Goal: Information Seeking & Learning: Find specific fact

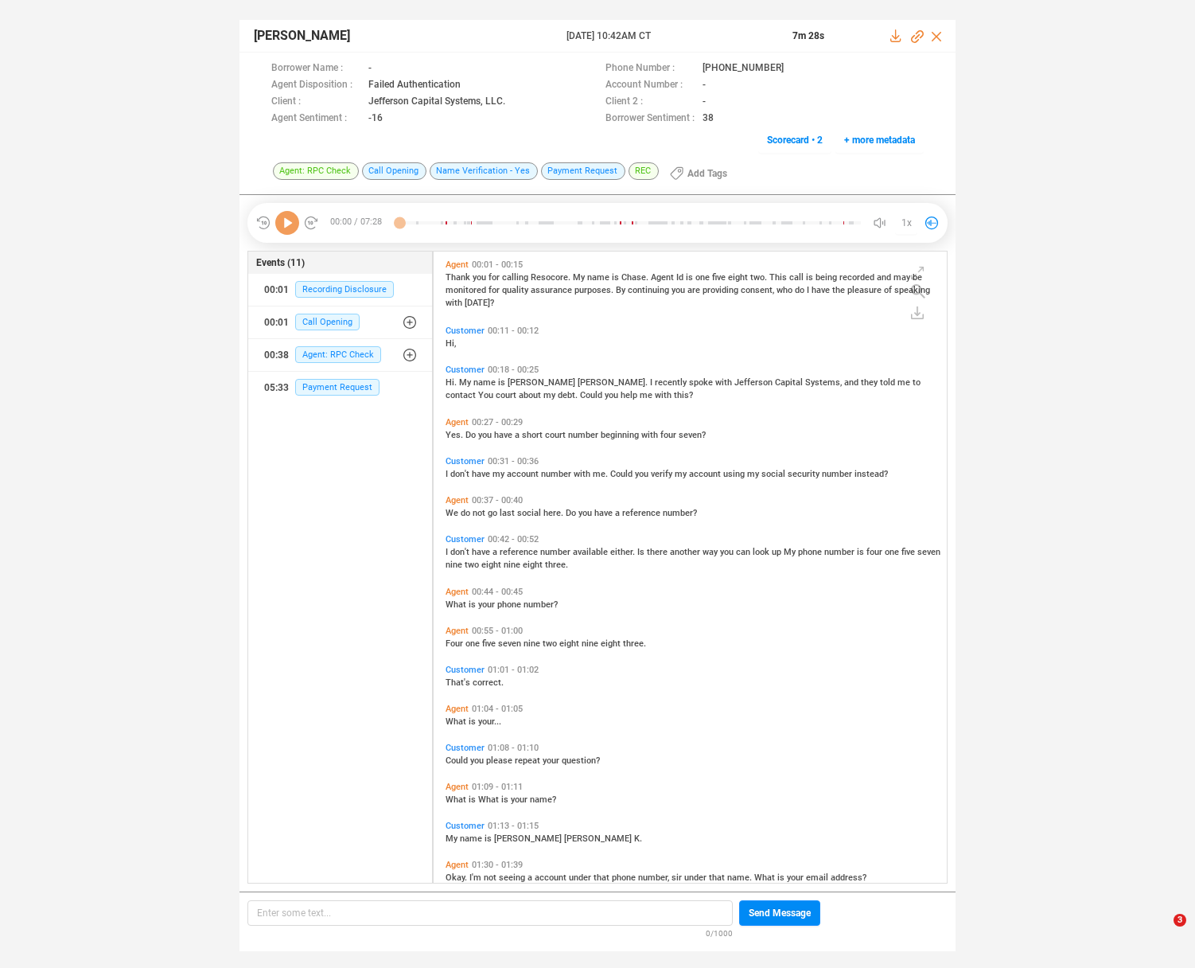
scroll to position [628, 505]
click at [286, 224] on icon at bounding box center [287, 223] width 24 height 24
click at [563, 556] on div "I don't have a reference number available either. Is there another way you can …" at bounding box center [694, 556] width 497 height 25
click at [563, 547] on span "number" at bounding box center [556, 552] width 33 height 10
click at [540, 517] on div "Agent 00:37 - 00:40 We do not go last social here. Do you have a reference numb…" at bounding box center [694, 506] width 505 height 31
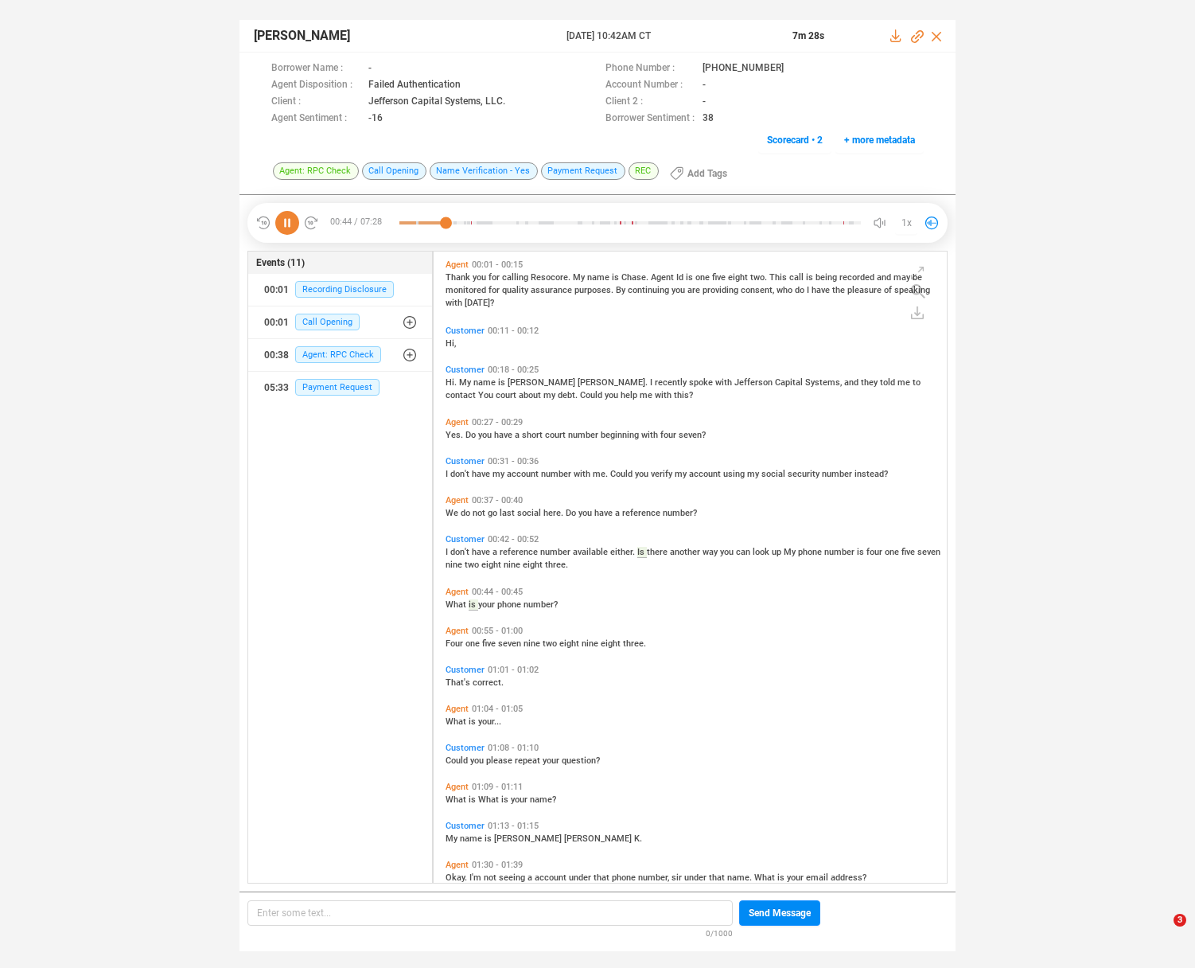
scroll to position [33, 0]
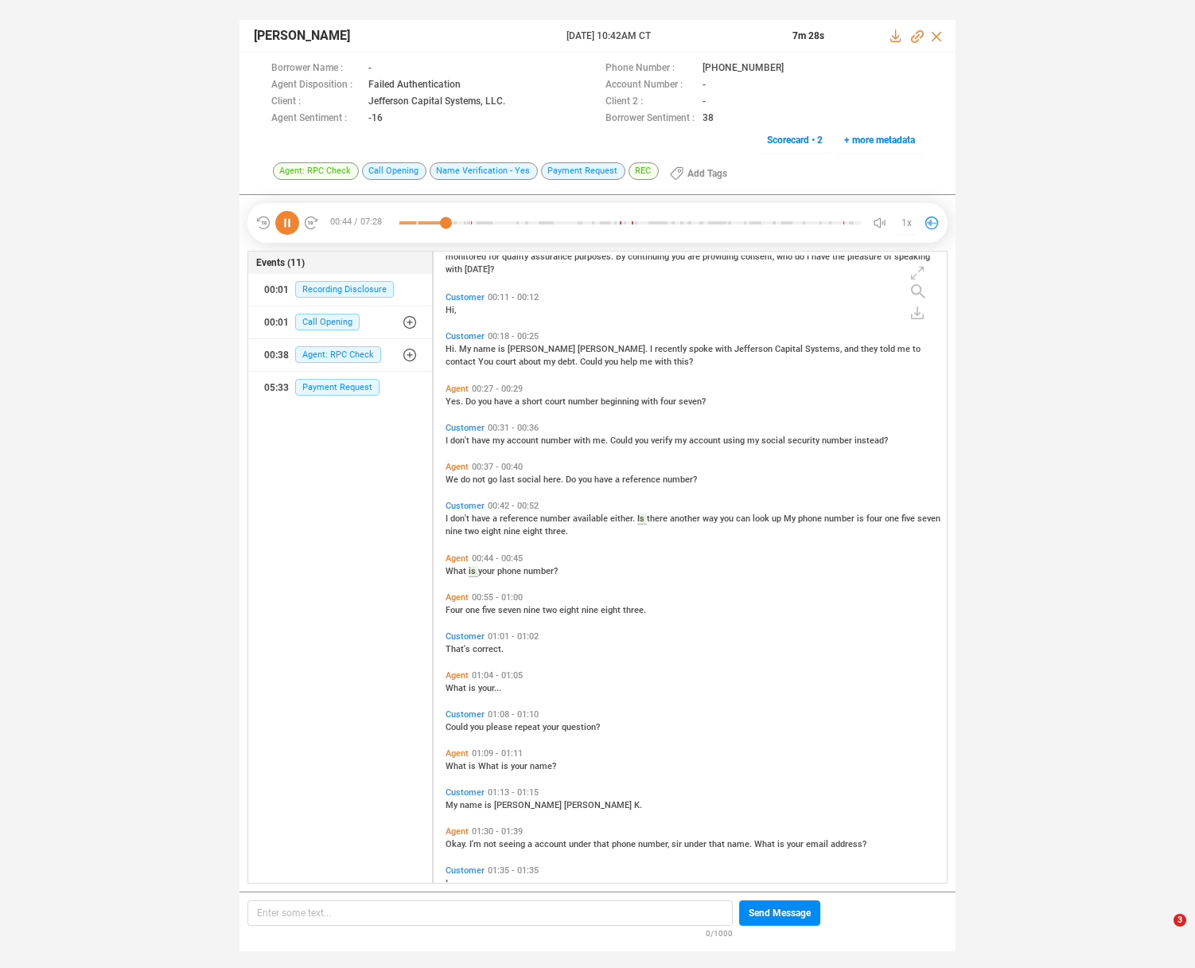
click at [540, 515] on span "number" at bounding box center [556, 518] width 33 height 10
click at [508, 872] on span "01:35 - 01:35" at bounding box center [513, 870] width 57 height 10
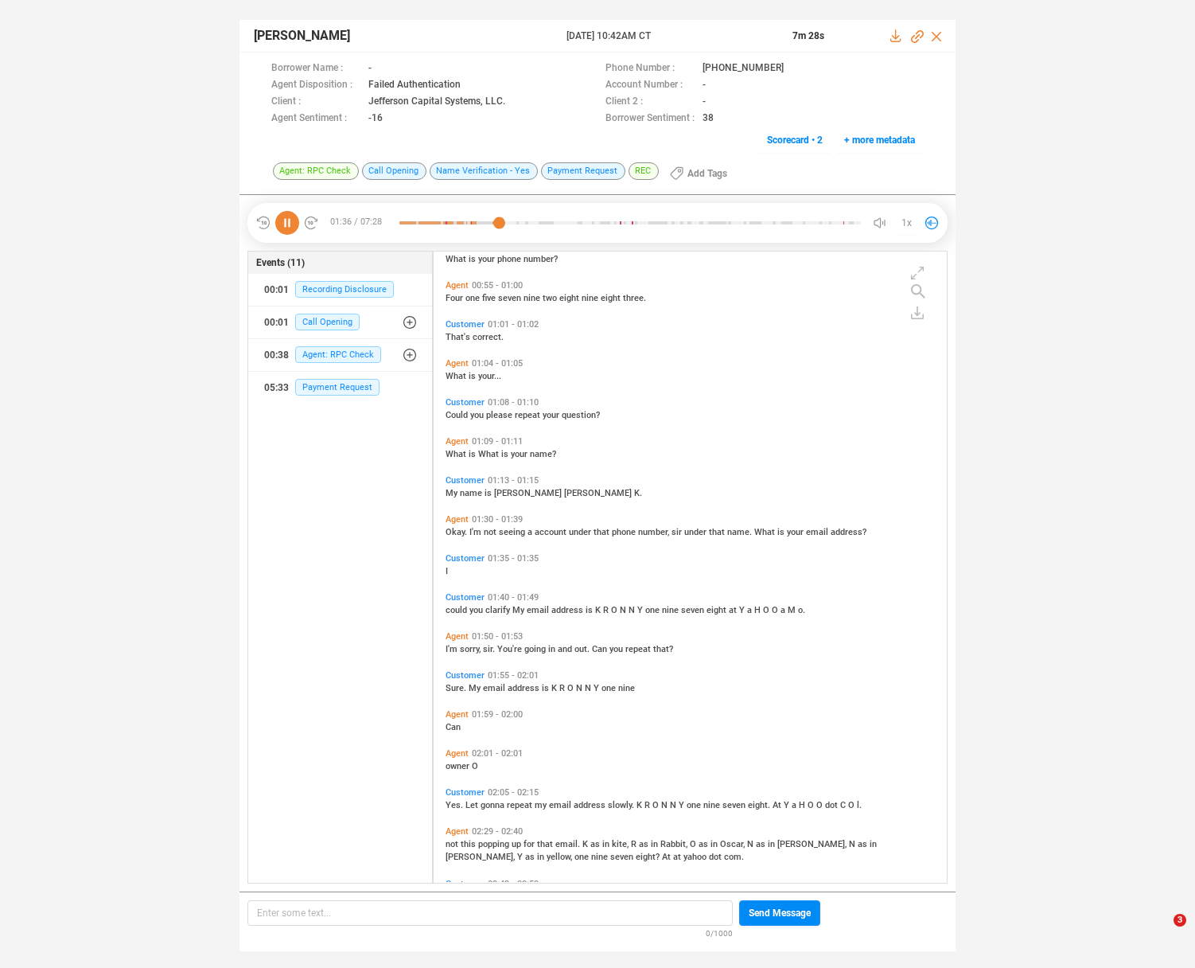
scroll to position [306, 0]
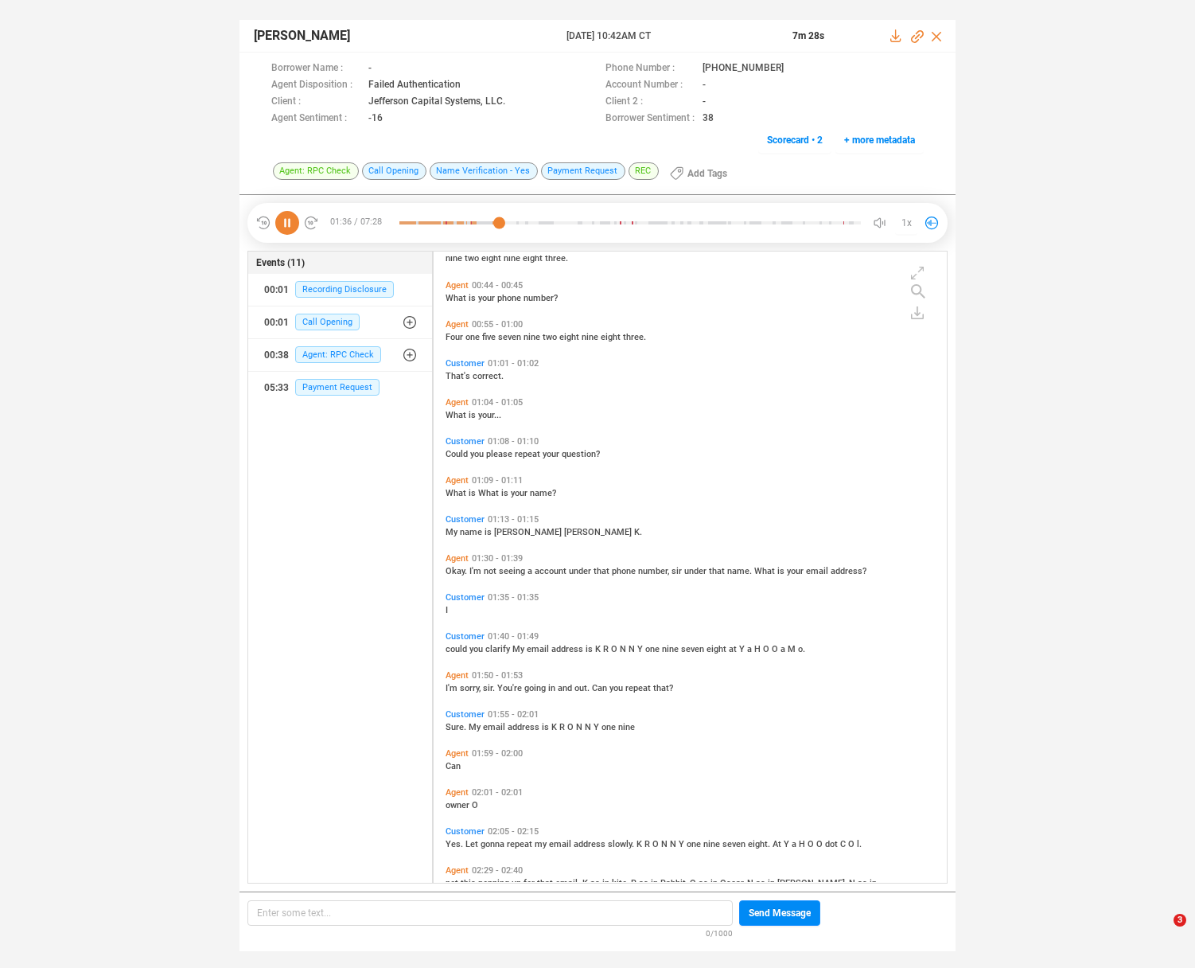
click at [526, 800] on div "owner O" at bounding box center [694, 804] width 497 height 13
click at [577, 570] on span "under" at bounding box center [581, 571] width 25 height 10
click at [563, 840] on span "email" at bounding box center [561, 844] width 25 height 10
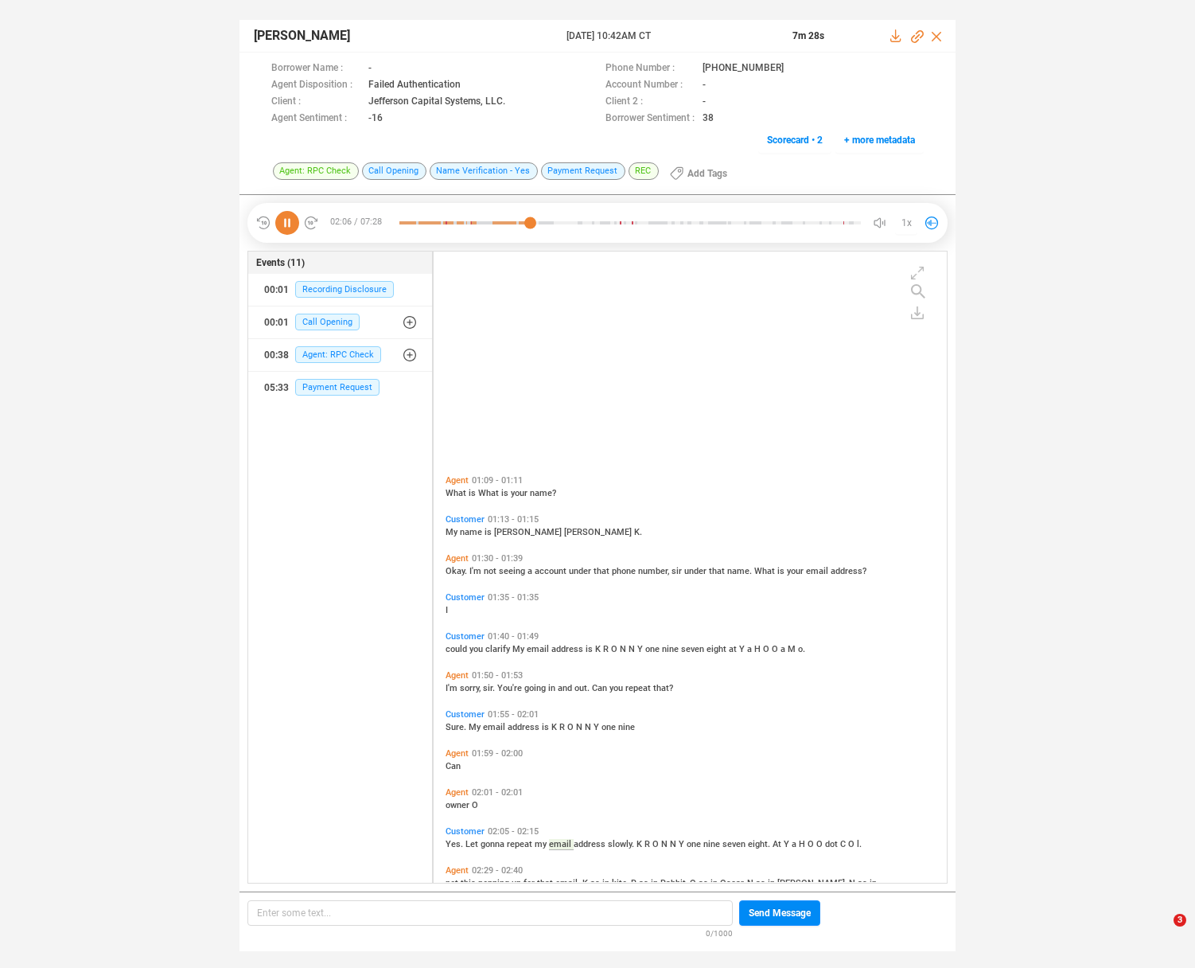
scroll to position [579, 0]
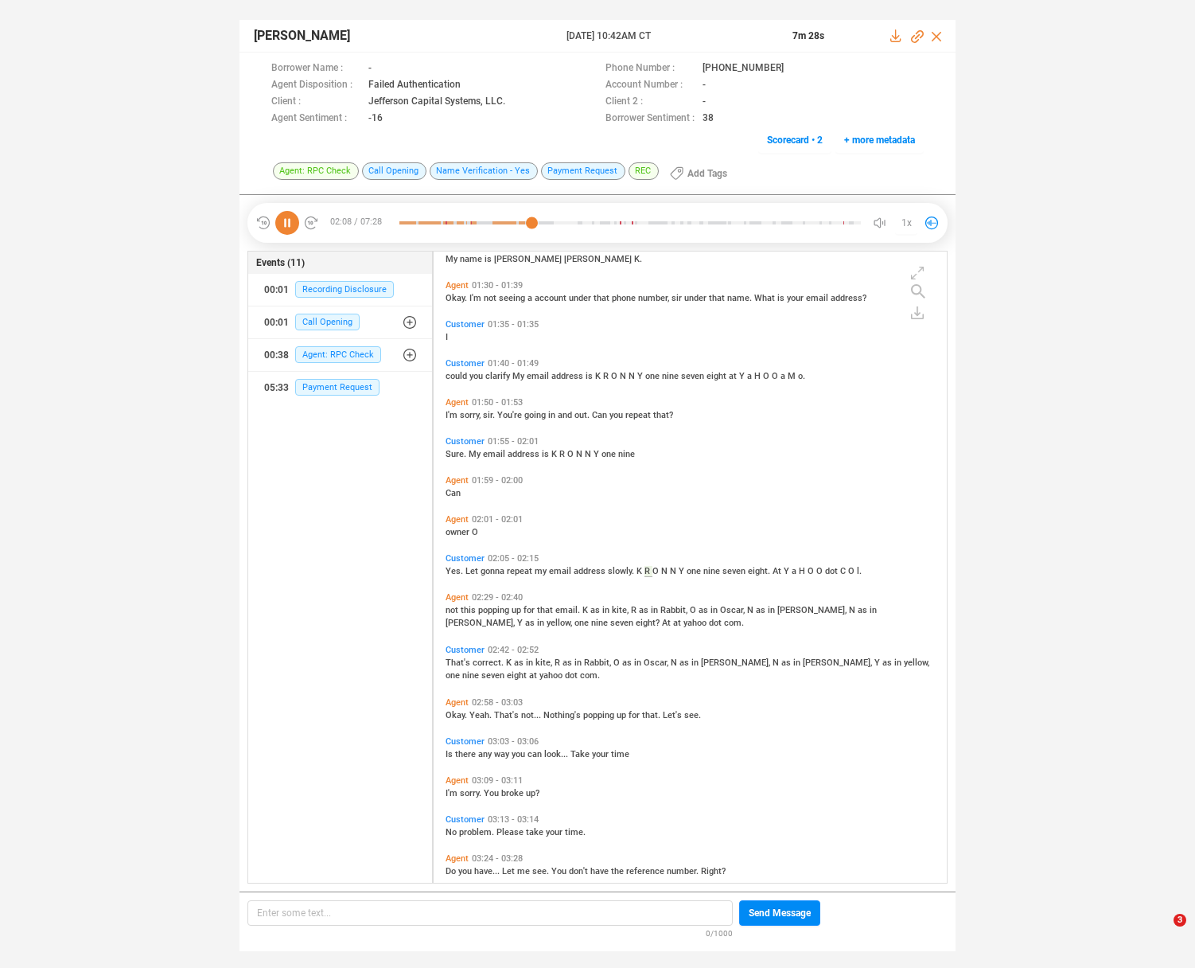
click at [538, 609] on span "that" at bounding box center [546, 610] width 18 height 10
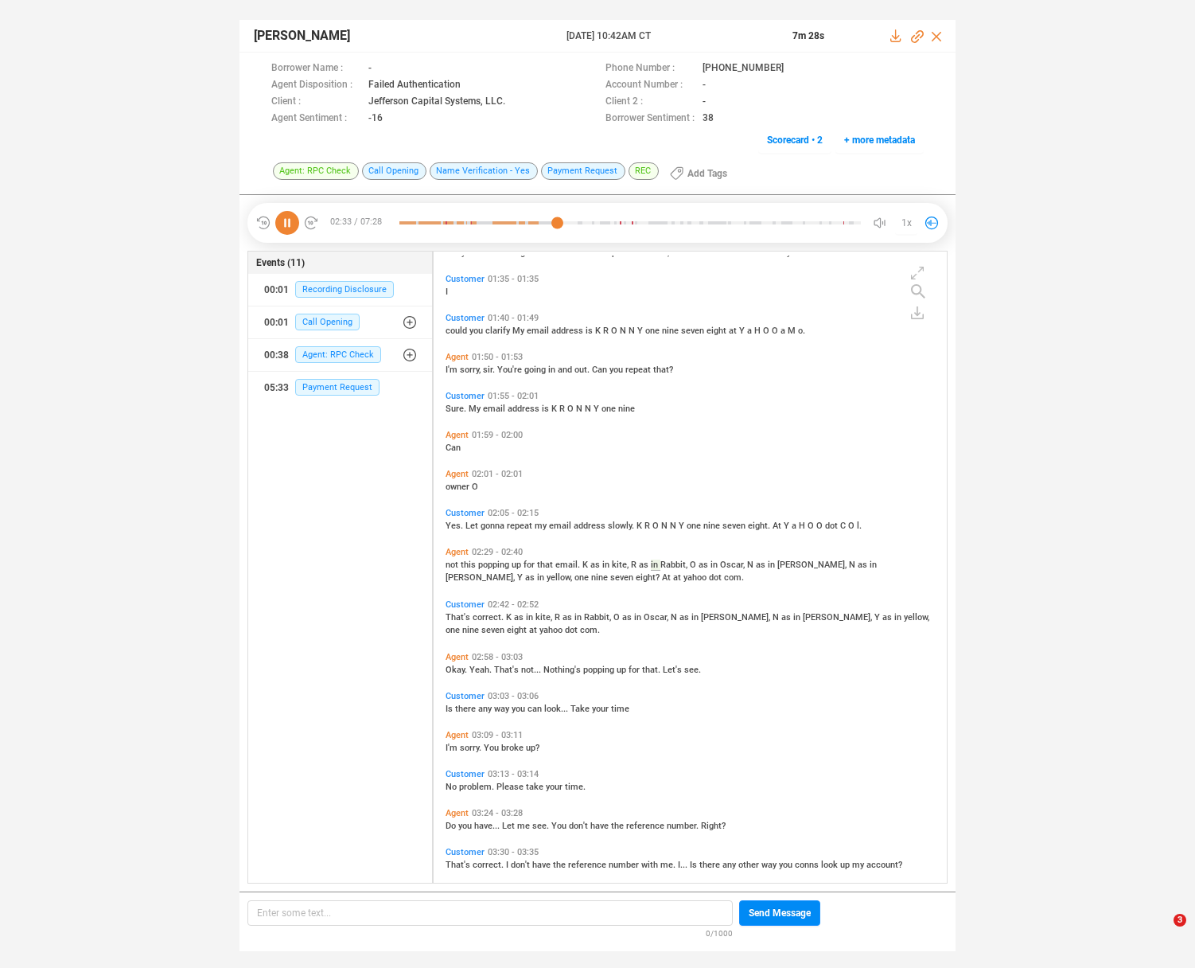
click at [539, 862] on span "have" at bounding box center [542, 865] width 21 height 10
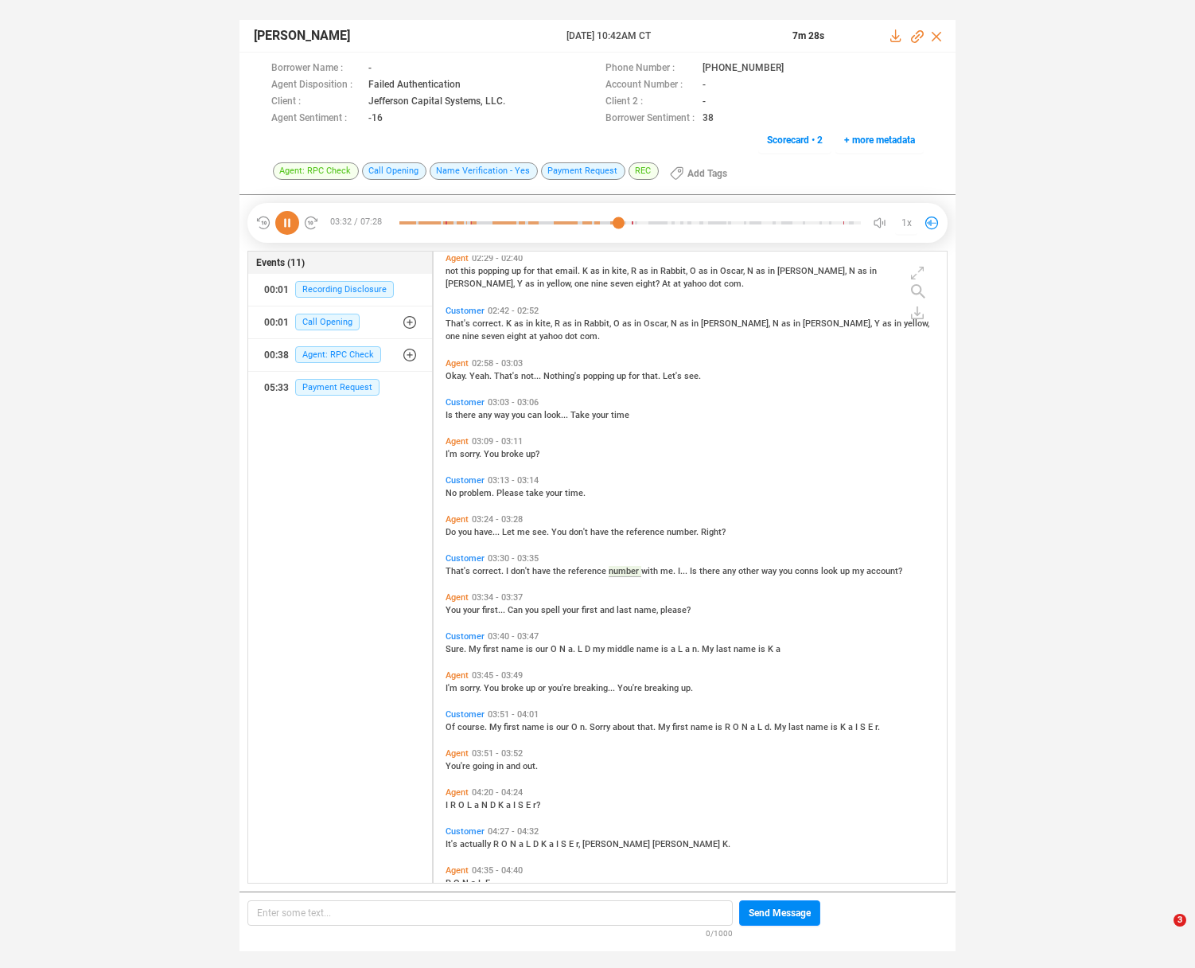
click at [298, 224] on icon at bounding box center [287, 223] width 24 height 24
